Goal: Transaction & Acquisition: Purchase product/service

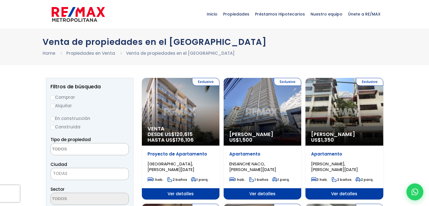
select select
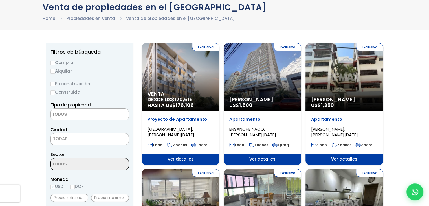
scroll to position [28, 0]
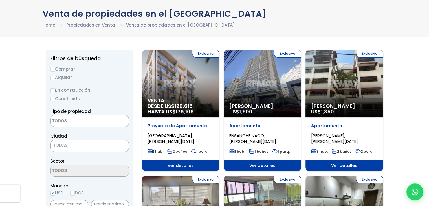
click at [54, 69] on input "Comprar" at bounding box center [52, 69] width 5 height 5
radio input "true"
click at [77, 120] on textarea "Search" at bounding box center [78, 121] width 55 height 12
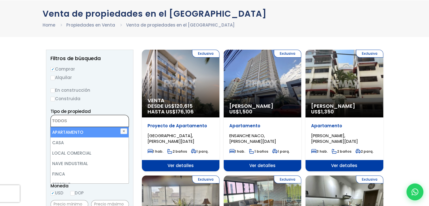
click at [82, 133] on li "APARTAMENTO" at bounding box center [89, 132] width 78 height 10
select select "apartment"
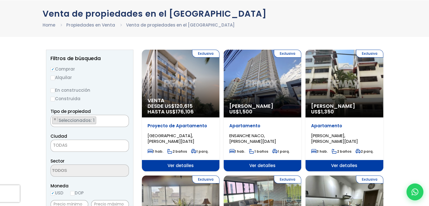
click at [61, 148] on span "TODAS" at bounding box center [90, 145] width 78 height 8
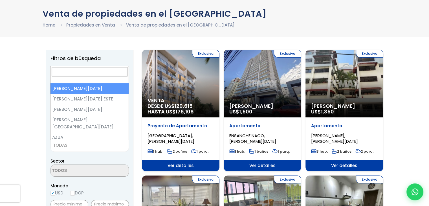
drag, startPoint x: 88, startPoint y: 90, endPoint x: 89, endPoint y: 103, distance: 13.0
select select "1"
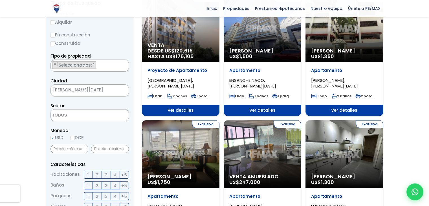
scroll to position [85, 0]
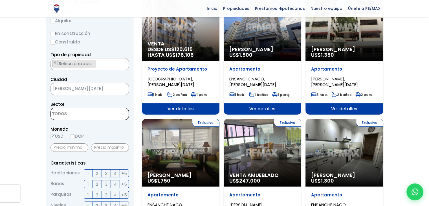
click at [84, 114] on textarea "Search" at bounding box center [78, 114] width 55 height 12
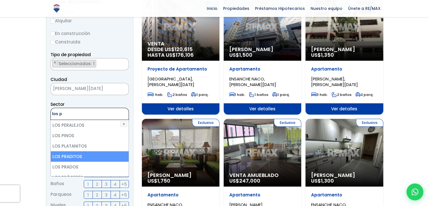
type textarea "los p"
click at [82, 152] on li "LOS PRADITOS" at bounding box center [90, 156] width 78 height 10
select select "107"
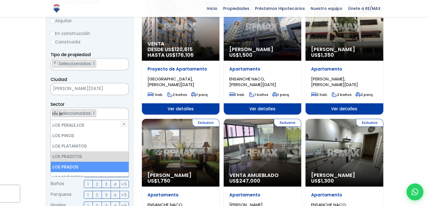
click at [81, 167] on li "LOS PRADOS" at bounding box center [90, 166] width 78 height 10
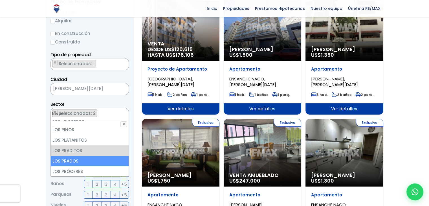
scroll to position [6, 0]
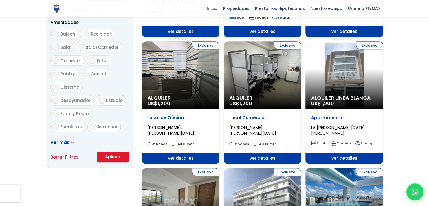
scroll to position [310, 0]
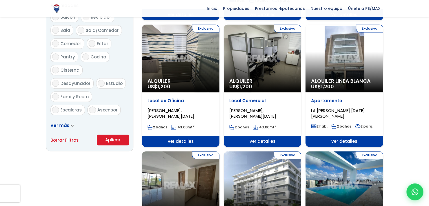
click at [108, 140] on button "Aplicar" at bounding box center [113, 139] width 32 height 11
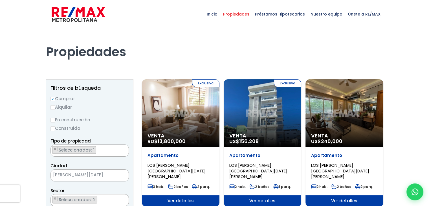
select select "107"
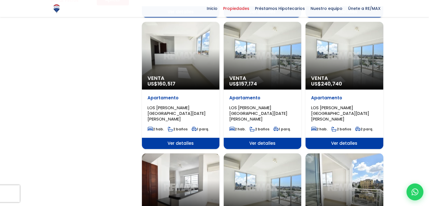
scroll to position [451, 0]
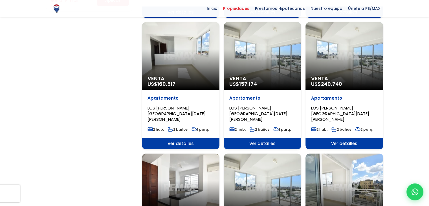
click at [284, 52] on div "Venta US$ 157,174" at bounding box center [262, 56] width 78 height 68
click at [269, 138] on span "Ver detalles" at bounding box center [262, 143] width 78 height 11
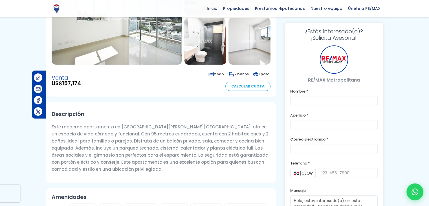
scroll to position [28, 0]
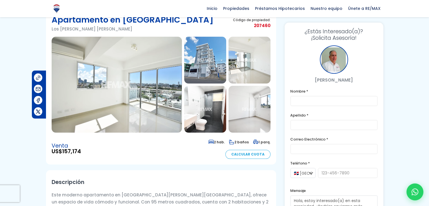
click at [121, 79] on img at bounding box center [117, 85] width 130 height 96
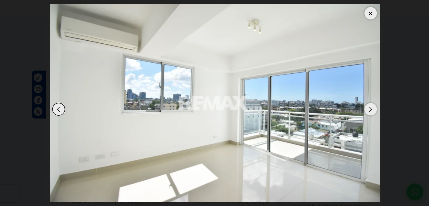
click at [371, 110] on div "Next slide" at bounding box center [370, 109] width 12 height 12
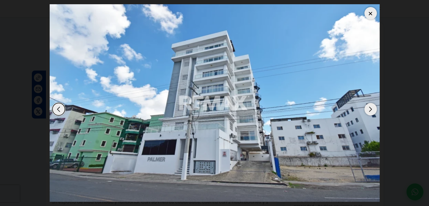
click at [371, 110] on div "Next slide" at bounding box center [370, 109] width 12 height 12
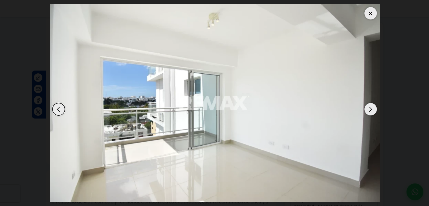
click at [371, 110] on div "Next slide" at bounding box center [370, 109] width 12 height 12
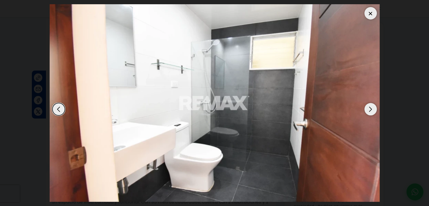
click at [371, 110] on div "Next slide" at bounding box center [370, 109] width 12 height 12
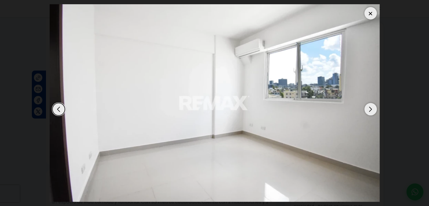
click at [371, 110] on div "Next slide" at bounding box center [370, 109] width 12 height 12
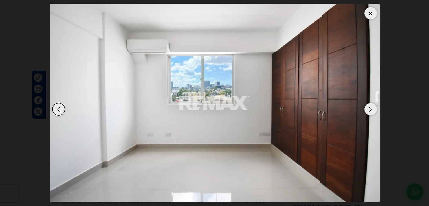
click at [371, 110] on div "Next slide" at bounding box center [370, 109] width 12 height 12
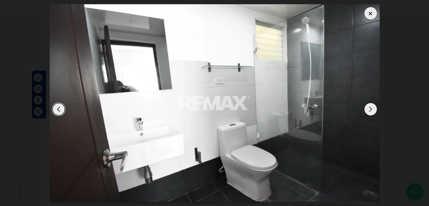
click at [371, 110] on div "Next slide" at bounding box center [370, 109] width 12 height 12
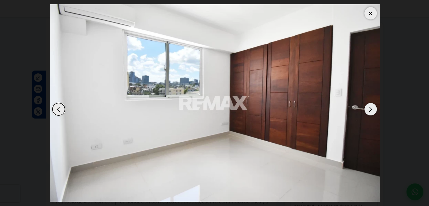
click at [366, 111] on div "Next slide" at bounding box center [370, 109] width 12 height 12
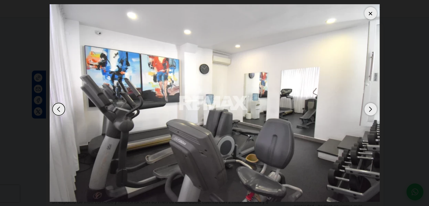
click at [366, 111] on div "Next slide" at bounding box center [370, 109] width 12 height 12
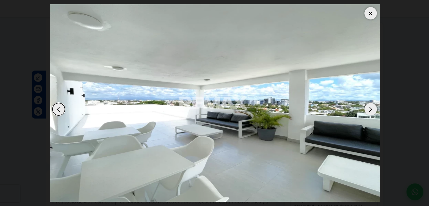
click at [366, 111] on div "Next slide" at bounding box center [370, 109] width 12 height 12
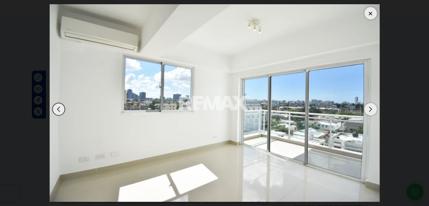
click at [366, 111] on div "Next slide" at bounding box center [370, 109] width 12 height 12
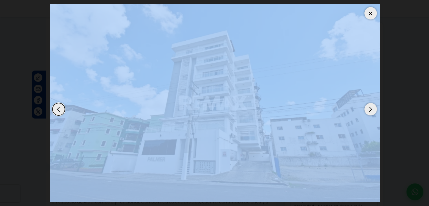
click at [366, 111] on div "Next slide" at bounding box center [370, 109] width 12 height 12
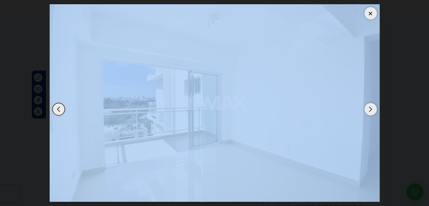
click at [372, 14] on div at bounding box center [370, 13] width 12 height 12
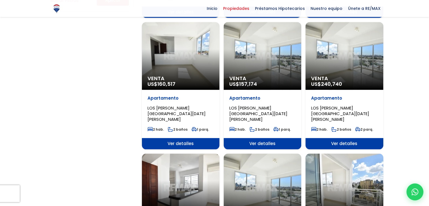
scroll to position [451, 0]
